Goal: Navigation & Orientation: Find specific page/section

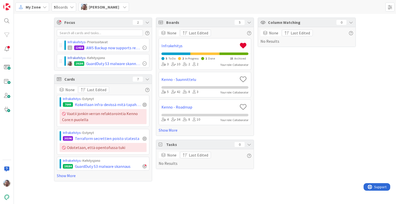
click at [80, 57] on link "Infrakehitys" at bounding box center [77, 58] width 18 height 5
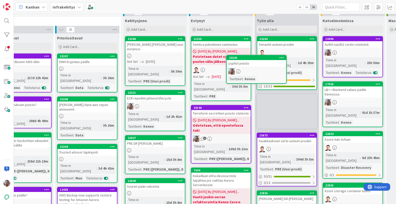
scroll to position [0, 94]
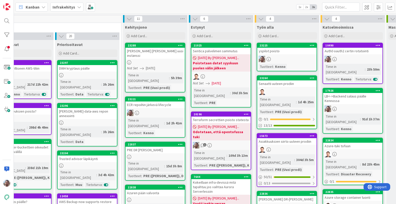
click at [270, 50] on div "yspilot poisto" at bounding box center [286, 51] width 59 height 7
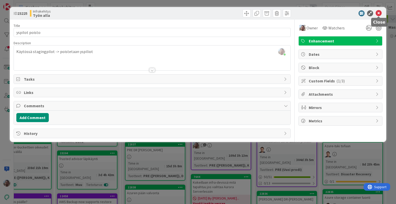
click at [379, 16] on icon at bounding box center [378, 13] width 6 height 6
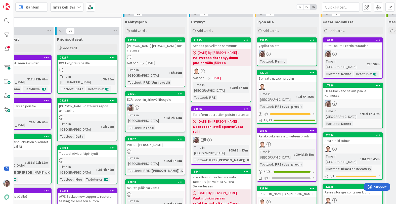
scroll to position [0, 94]
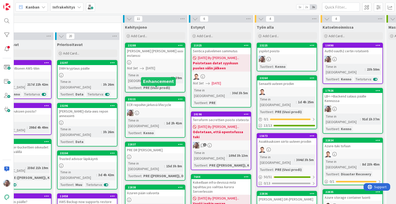
click at [167, 101] on div "ECR repoihin järkevä lifecycle" at bounding box center [154, 104] width 59 height 7
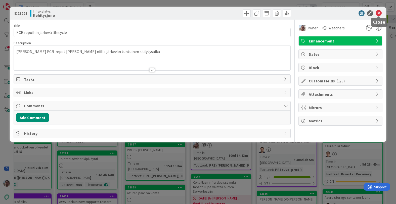
click at [378, 12] on icon at bounding box center [378, 13] width 6 height 6
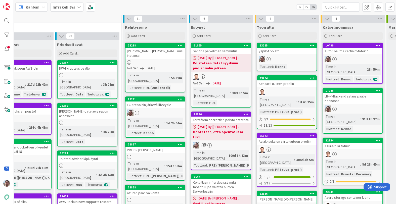
click at [162, 99] on link "23221 ECR repoihin järkevä lifecycle Time in Column : 1d 2h 54m Tuotteet : Kenno" at bounding box center [155, 116] width 60 height 41
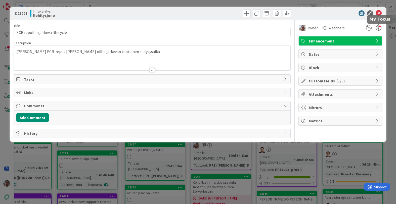
click at [378, 30] on div at bounding box center [379, 28] width 6 height 6
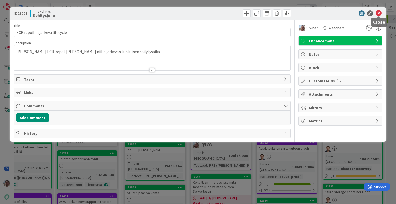
click at [378, 13] on icon at bounding box center [378, 13] width 6 height 6
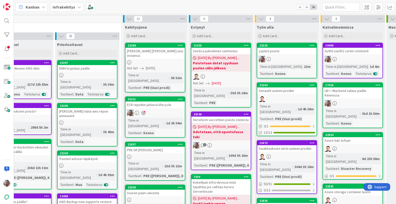
click at [296, 53] on div "yspilot poisto" at bounding box center [286, 51] width 59 height 7
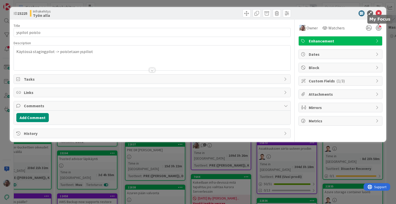
click at [378, 28] on div at bounding box center [379, 28] width 6 height 6
click at [379, 15] on icon at bounding box center [378, 13] width 6 height 6
